Goal: Check status

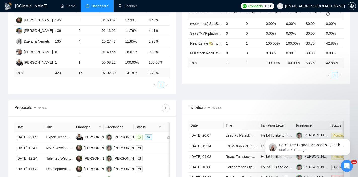
scroll to position [142, 0]
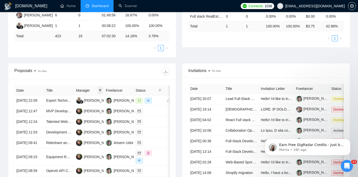
click at [100, 90] on icon "filter" at bounding box center [100, 90] width 3 height 3
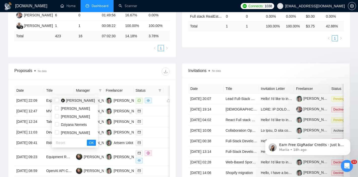
click at [84, 101] on span "[PERSON_NAME]" at bounding box center [80, 101] width 29 height 4
checkbox input "true"
click at [94, 140] on span "OK" at bounding box center [91, 143] width 5 height 6
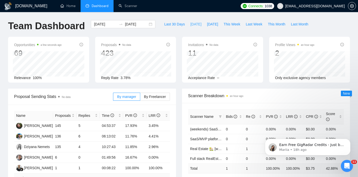
click at [198, 23] on button "[DATE]" at bounding box center [196, 24] width 17 height 8
type input "[DATE]"
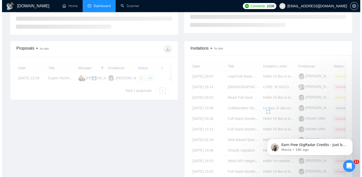
scroll to position [109, 0]
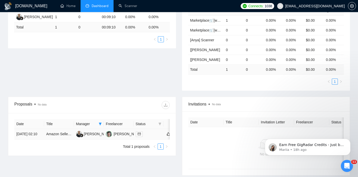
click at [156, 136] on div at bounding box center [149, 134] width 26 height 6
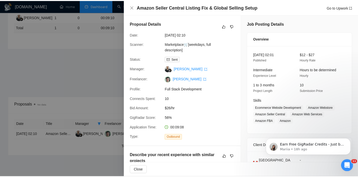
scroll to position [176, 0]
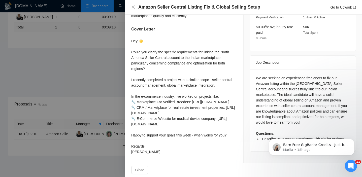
click at [159, 38] on div "Hey 👋 Could you clarify the specific requirements for linking the North America…" at bounding box center [184, 96] width 106 height 116
click at [88, 39] on div at bounding box center [181, 88] width 362 height 177
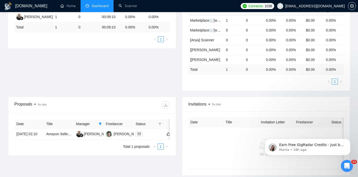
click at [129, 77] on div "Proposal Sending Stats No data By manager By Freelancer Name Proposals Replies …" at bounding box center [179, 38] width 348 height 117
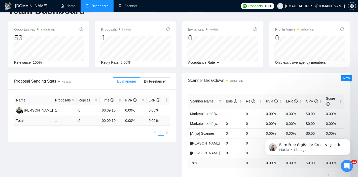
click at [94, 81] on span "Proposal Sending Stats No data" at bounding box center [63, 81] width 99 height 6
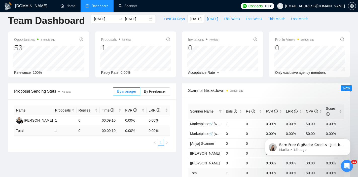
scroll to position [0, 0]
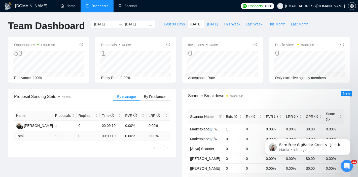
click at [101, 23] on input "[DATE]" at bounding box center [105, 24] width 23 height 6
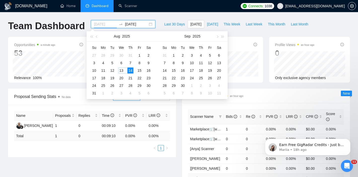
click at [122, 71] on div "13" at bounding box center [121, 71] width 6 height 6
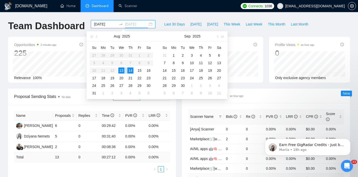
click at [130, 71] on div "14" at bounding box center [131, 71] width 6 height 6
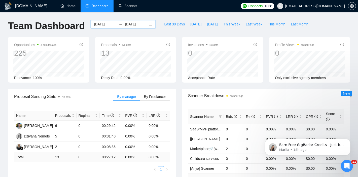
click at [184, 36] on div "Last 30 Days [DATE] [DATE] This Week Last Week This Month Last Month" at bounding box center [237, 28] width 156 height 17
click at [279, 24] on span "This Month" at bounding box center [276, 24] width 17 height 6
type input "[DATE]"
